Goal: Check status: Check status

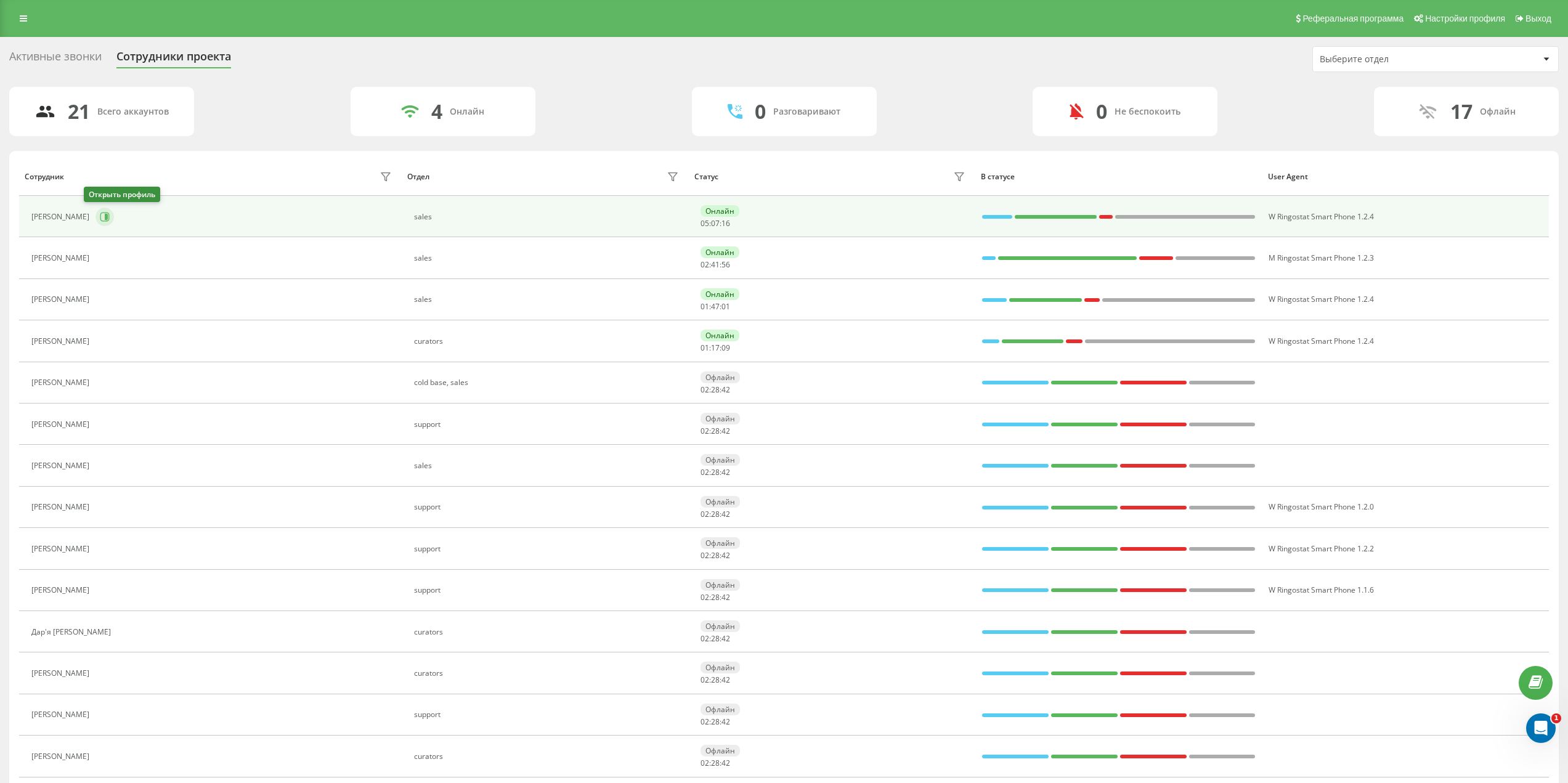
click at [101, 214] on button at bounding box center [105, 217] width 19 height 19
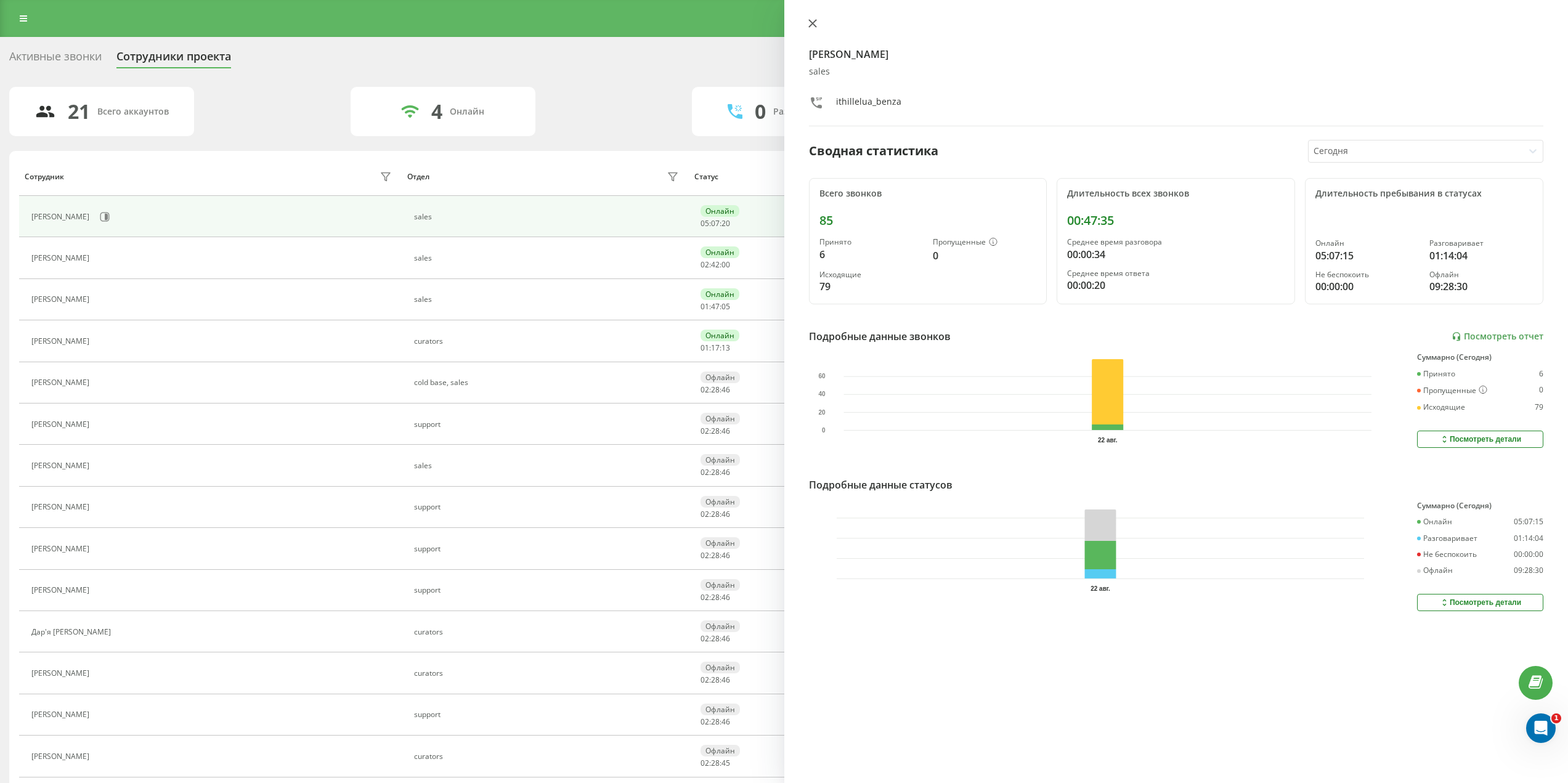
click at [815, 20] on icon at bounding box center [812, 24] width 7 height 7
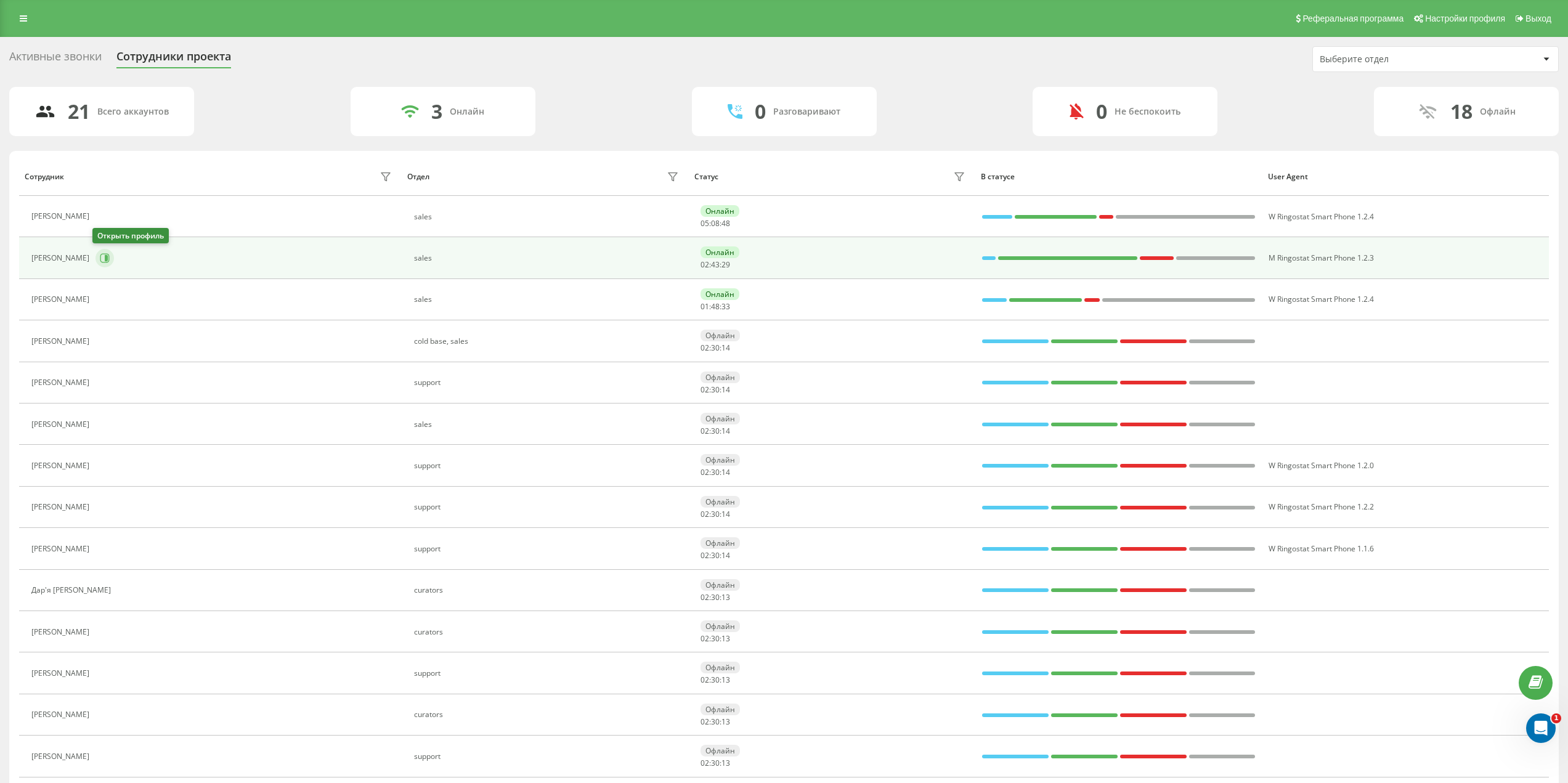
click at [102, 257] on icon at bounding box center [105, 258] width 10 height 10
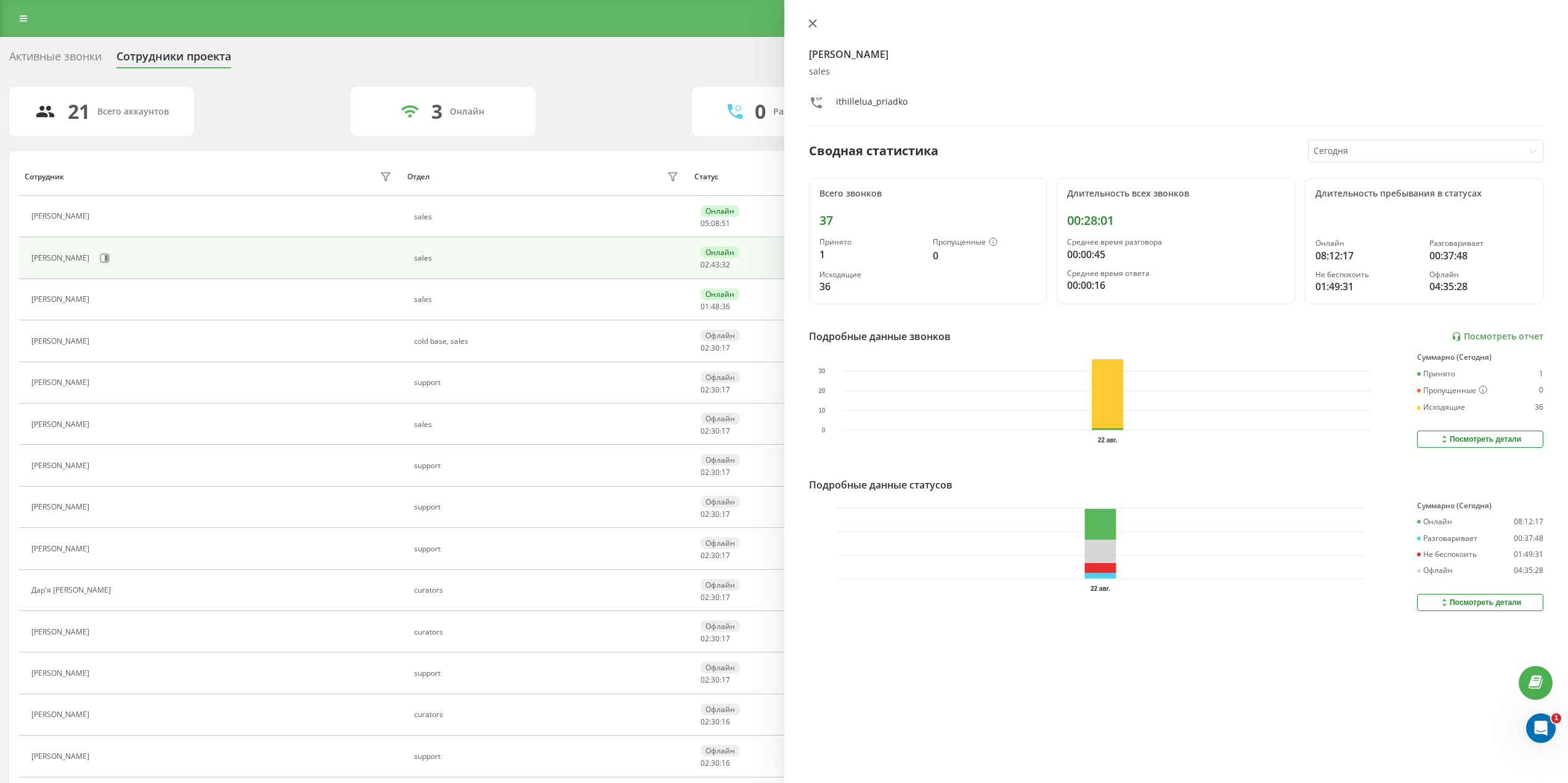
click at [816, 24] on icon at bounding box center [813, 24] width 9 height 9
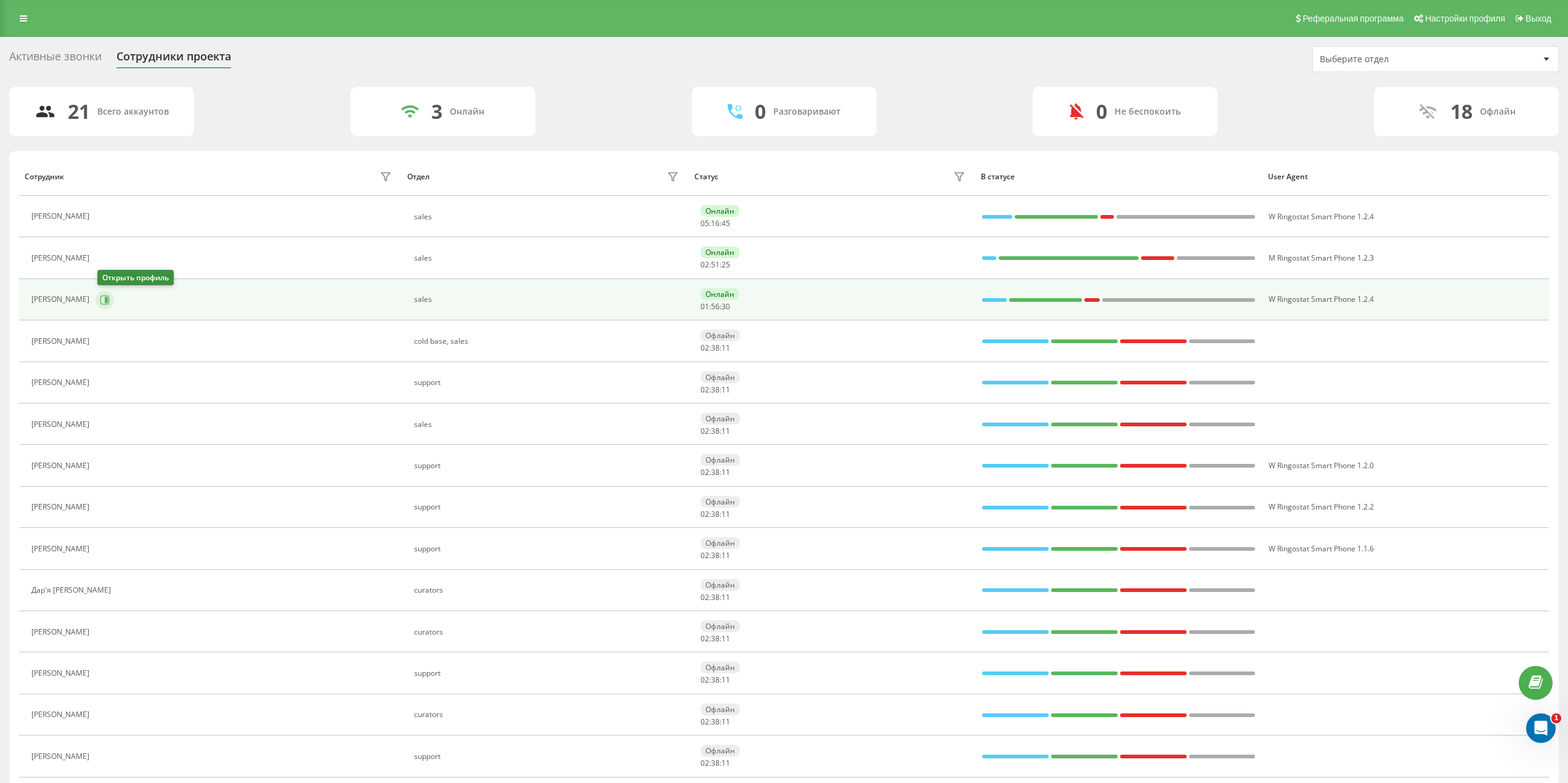
click at [107, 306] on button at bounding box center [105, 300] width 19 height 19
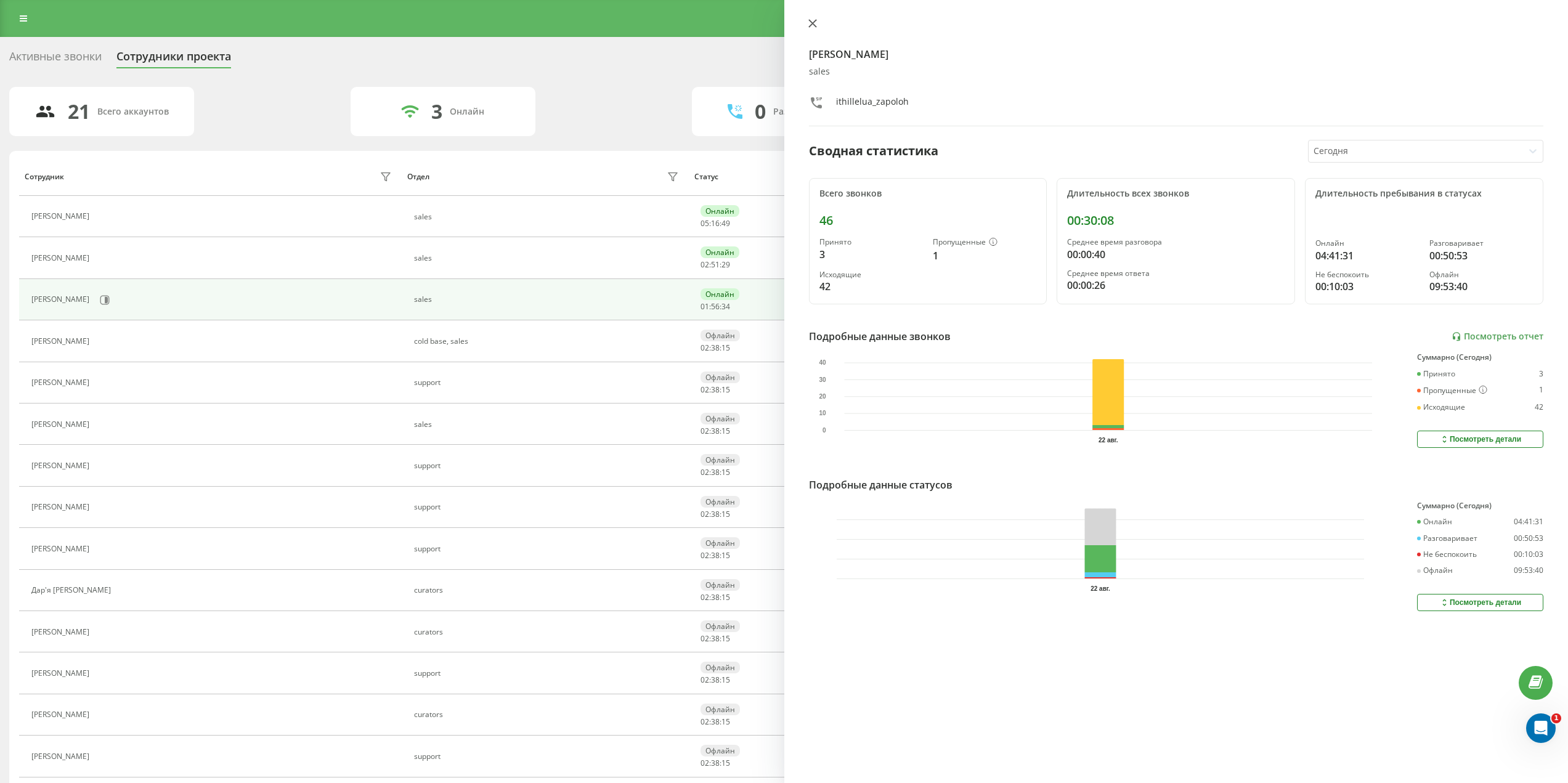
click at [809, 22] on icon at bounding box center [813, 24] width 9 height 9
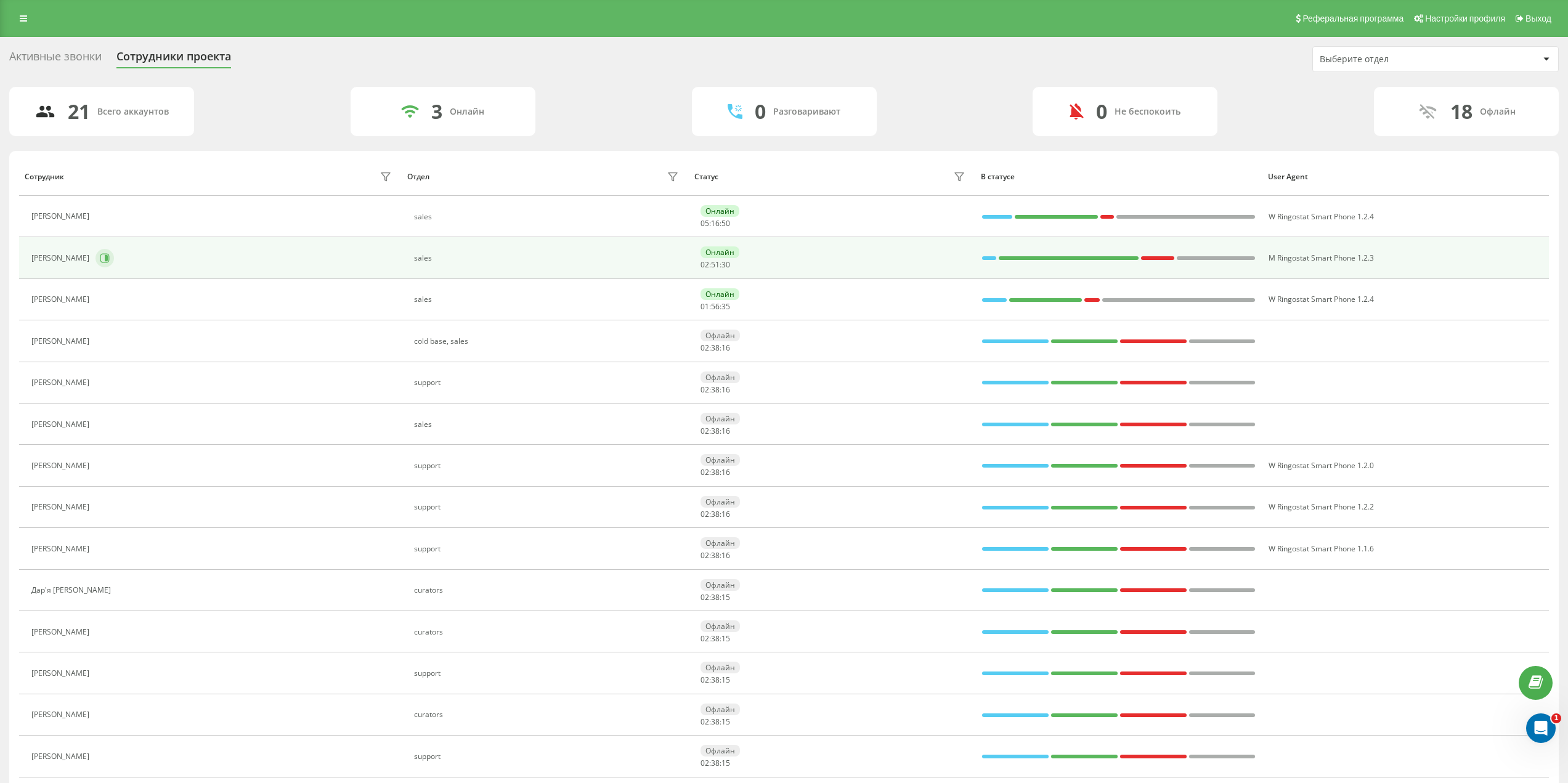
click at [109, 258] on button at bounding box center [105, 258] width 19 height 19
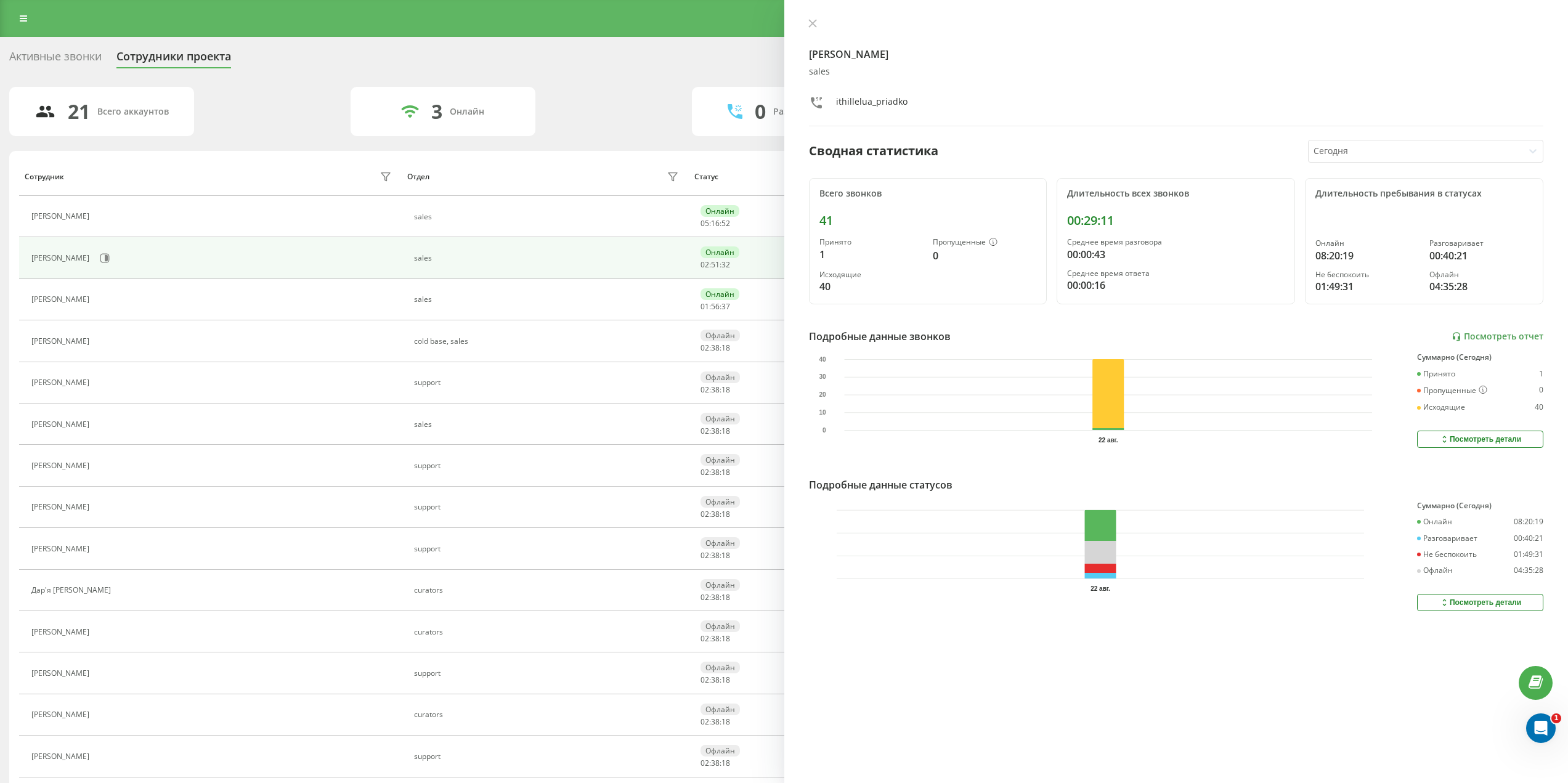
click at [822, 23] on div at bounding box center [1177, 25] width 735 height 12
click at [818, 24] on button at bounding box center [813, 24] width 16 height 12
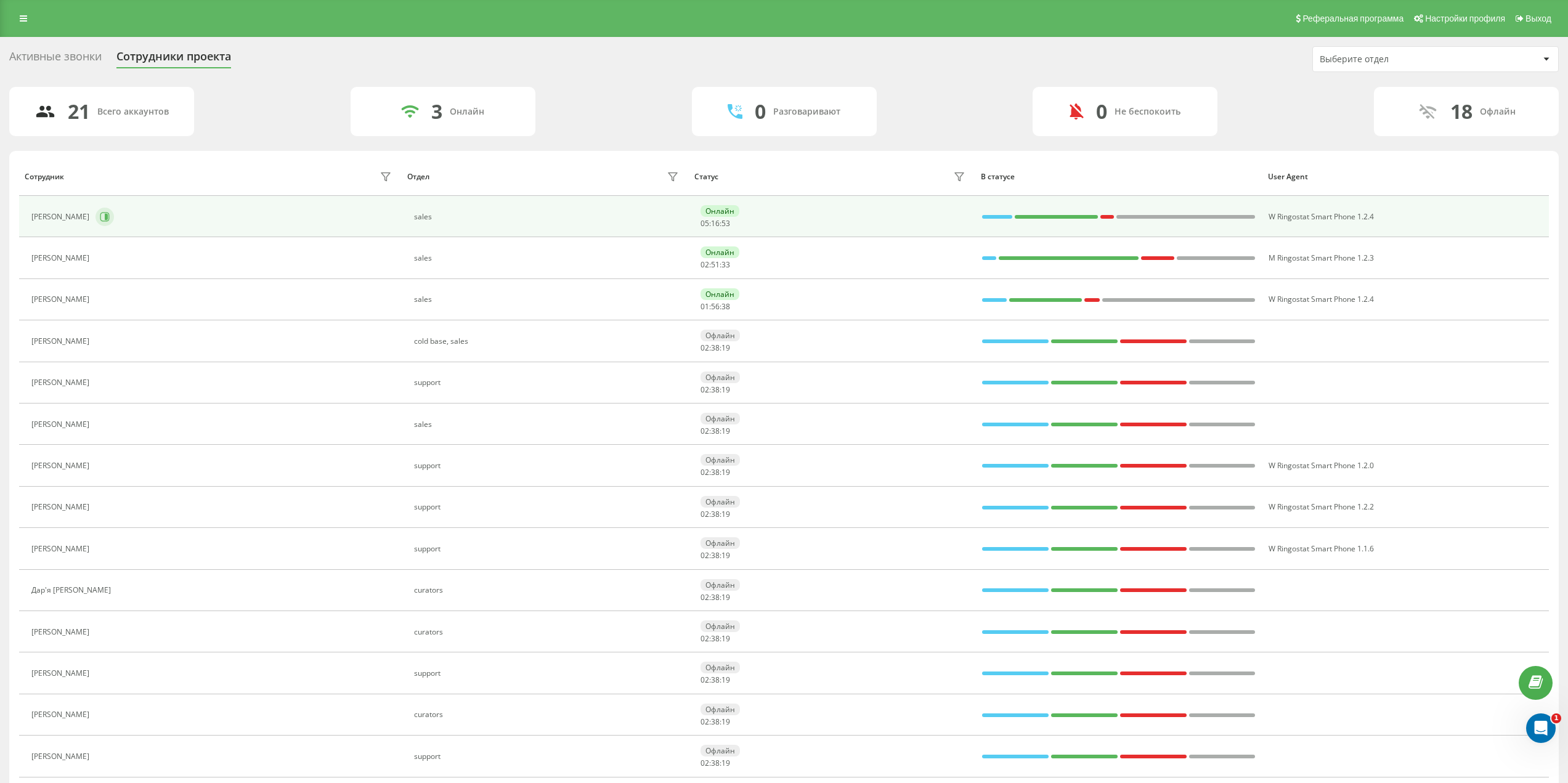
click at [100, 215] on icon at bounding box center [105, 217] width 10 height 10
